Goal: Task Accomplishment & Management: Manage account settings

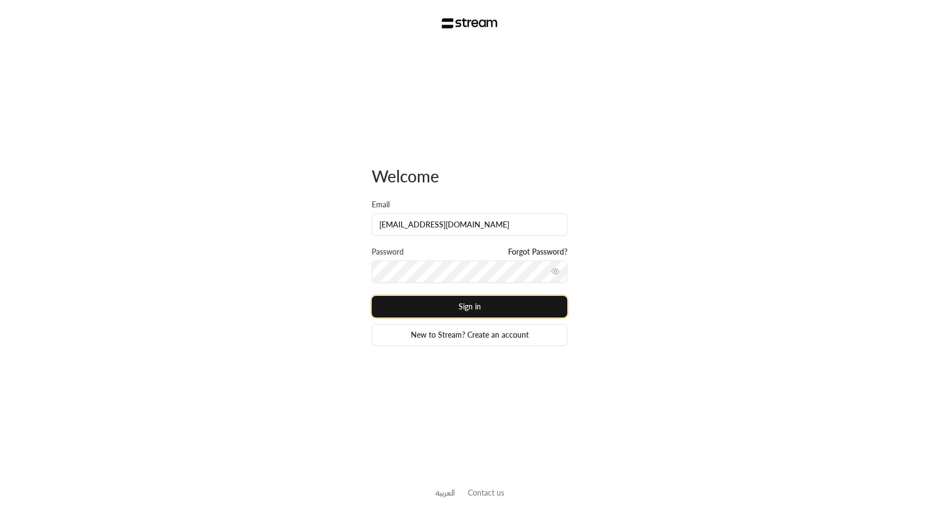
click at [503, 303] on button "Sign in" at bounding box center [470, 307] width 196 height 22
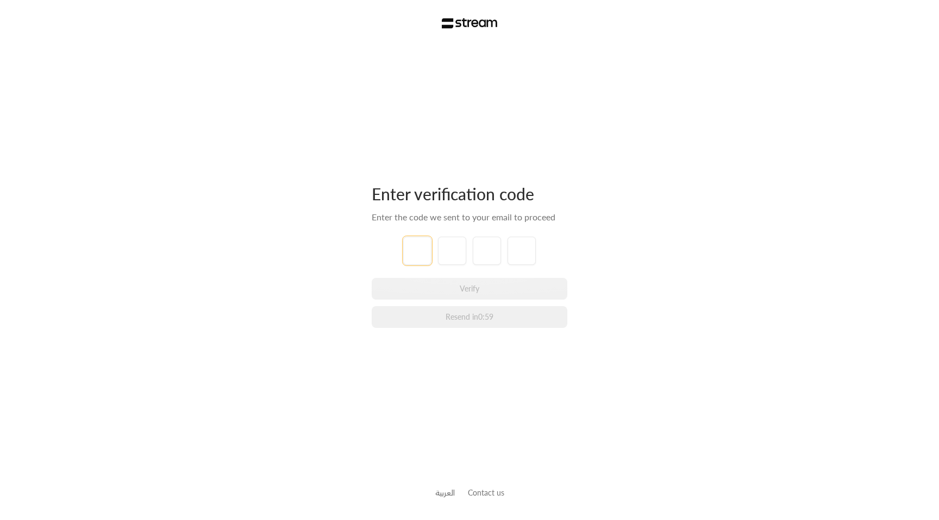
type input "1"
type input "2"
type input "3"
type input "4"
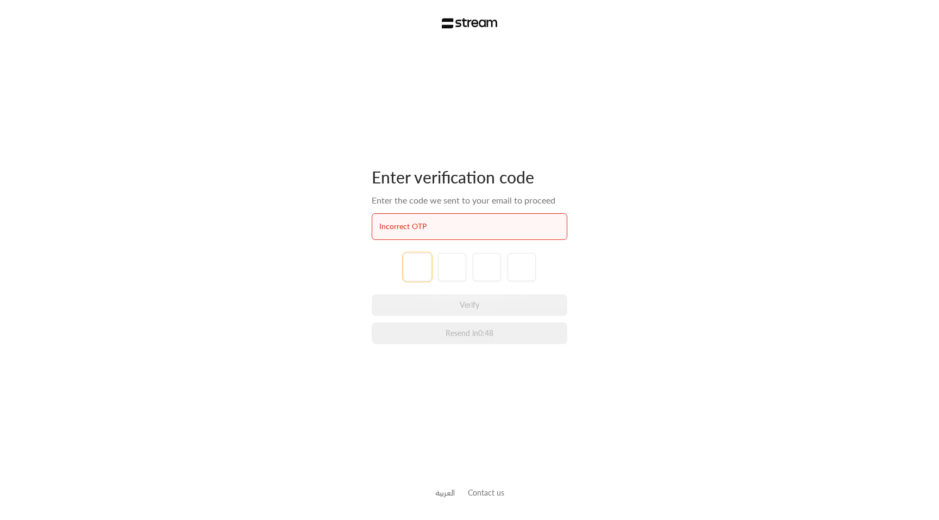
click at [407, 267] on input "tel" at bounding box center [417, 267] width 28 height 28
paste input "3"
type input "3"
type input "5"
type input "0"
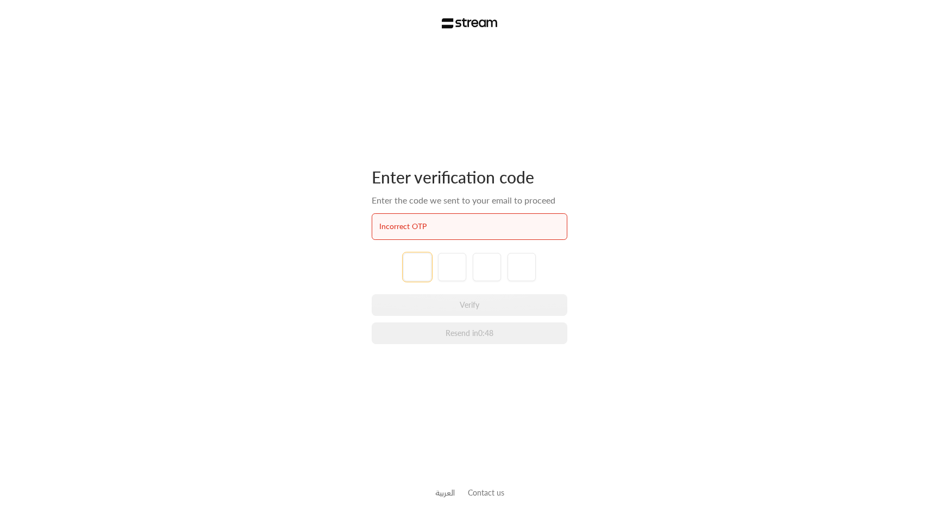
type input "0"
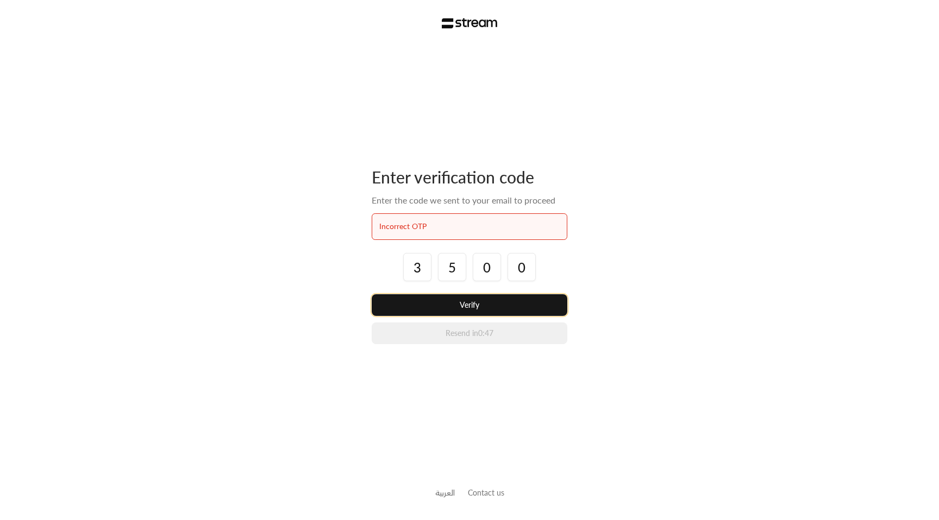
click at [474, 306] on button "Verify" at bounding box center [470, 305] width 196 height 22
